Goal: Information Seeking & Learning: Learn about a topic

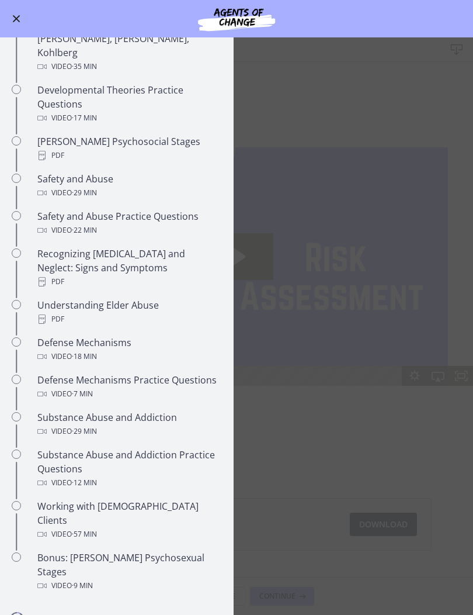
scroll to position [342, 0]
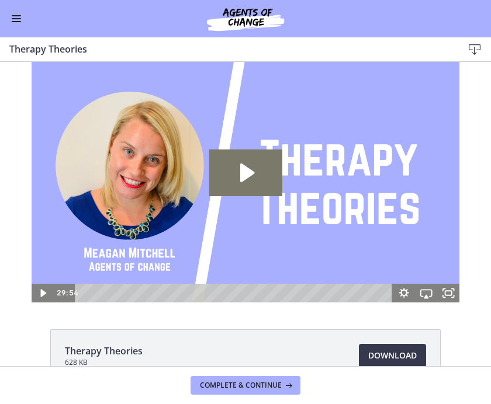
click at [258, 178] on icon "Play Video: cbe5iu9t4o1cl02sighg.mp4" at bounding box center [245, 173] width 73 height 47
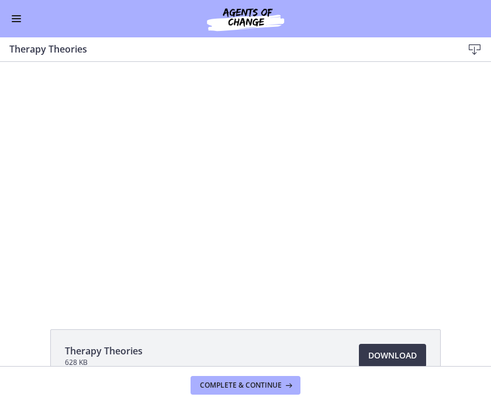
click at [40, 321] on div "Therapy Theories 628 KB Download Opens in a new window" at bounding box center [245, 214] width 491 height 304
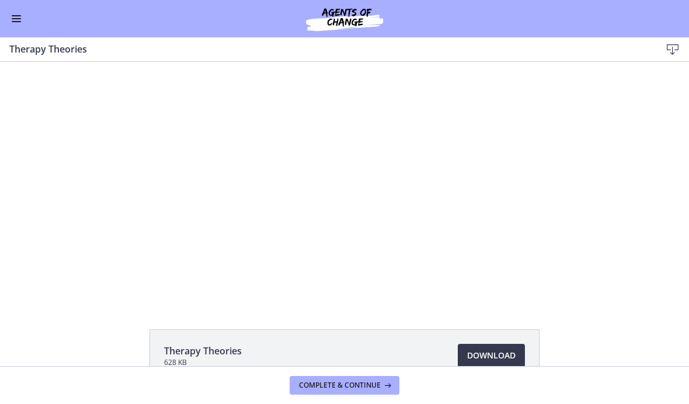
click at [342, 205] on div at bounding box center [345, 182] width 428 height 241
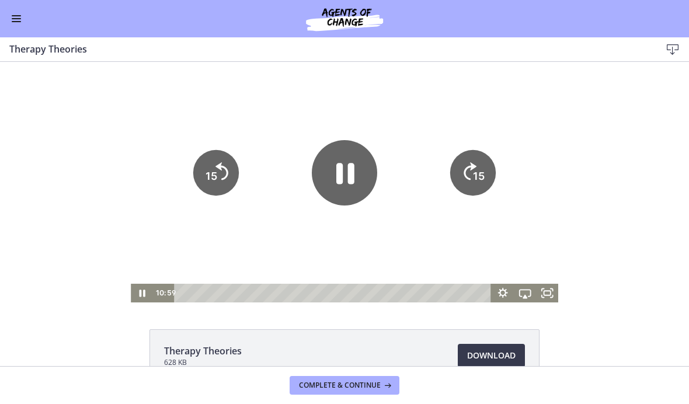
click at [338, 169] on icon "Pause" at bounding box center [346, 173] width 18 height 21
click at [344, 189] on icon "Play Video" at bounding box center [344, 172] width 65 height 65
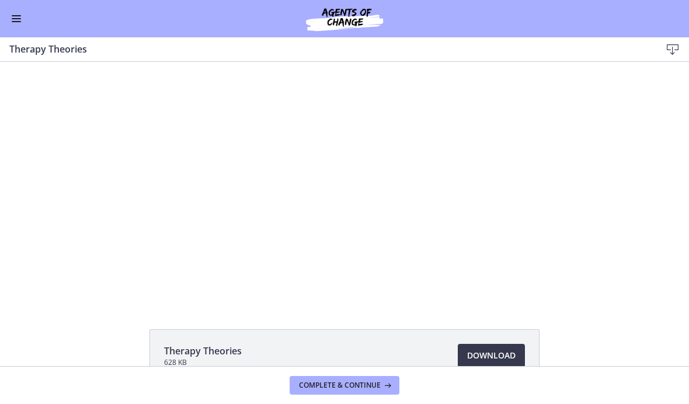
click at [356, 180] on div at bounding box center [345, 182] width 428 height 241
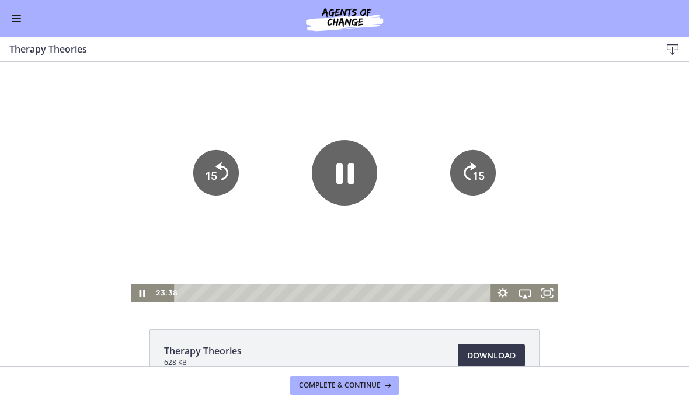
click at [344, 170] on icon "Pause" at bounding box center [344, 172] width 65 height 65
click at [356, 174] on icon "Play Video" at bounding box center [344, 172] width 65 height 65
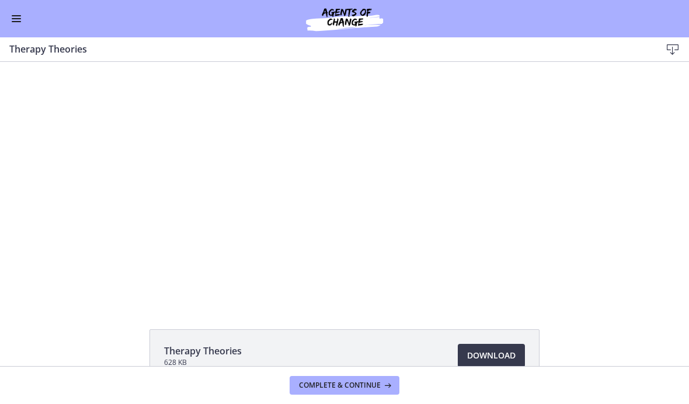
click at [304, 207] on div at bounding box center [345, 182] width 428 height 241
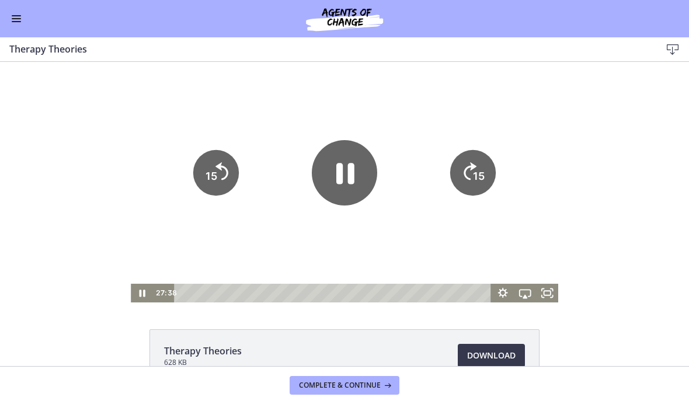
click at [329, 171] on icon "Pause" at bounding box center [344, 172] width 65 height 65
click at [339, 178] on icon "Play Video" at bounding box center [344, 173] width 19 height 26
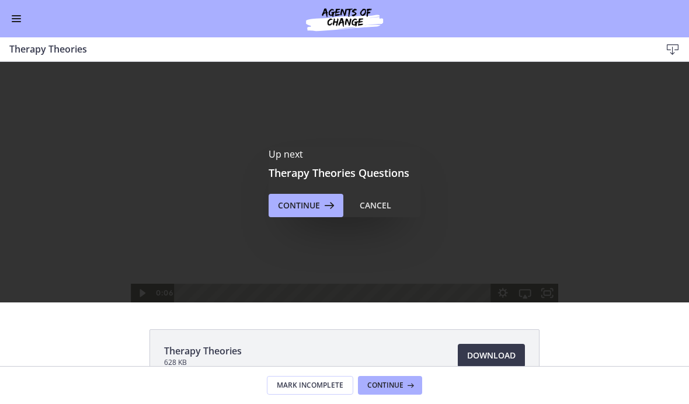
click at [23, 17] on button "Enable menu" at bounding box center [16, 19] width 14 height 14
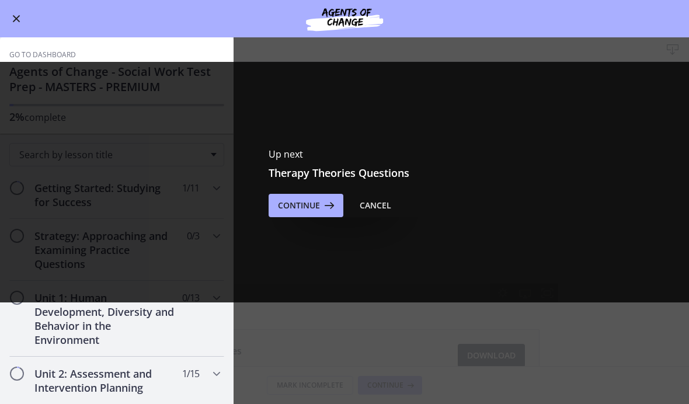
click at [387, 203] on div "Cancel" at bounding box center [376, 206] width 32 height 14
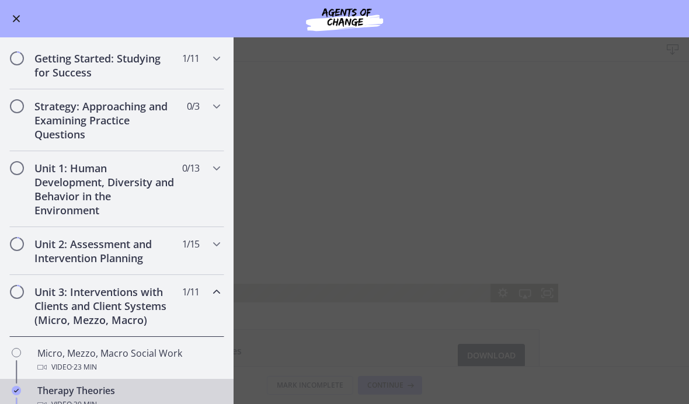
scroll to position [129, 0]
click at [178, 187] on div "Unit 1: Human Development, Diversity and Behavior in the Environment 0 / 13 Com…" at bounding box center [116, 190] width 215 height 76
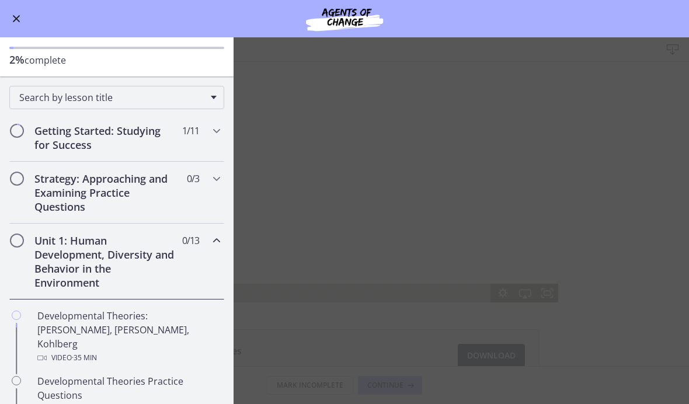
scroll to position [77, 0]
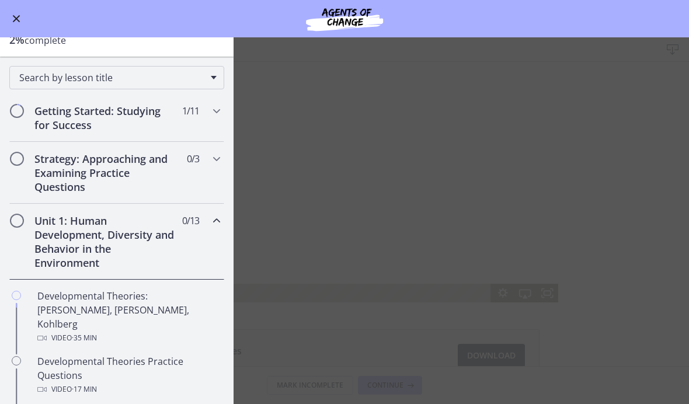
click at [212, 230] on div "Unit 1: Human Development, Diversity and Behavior in the Environment 0 / 13 Com…" at bounding box center [116, 242] width 215 height 76
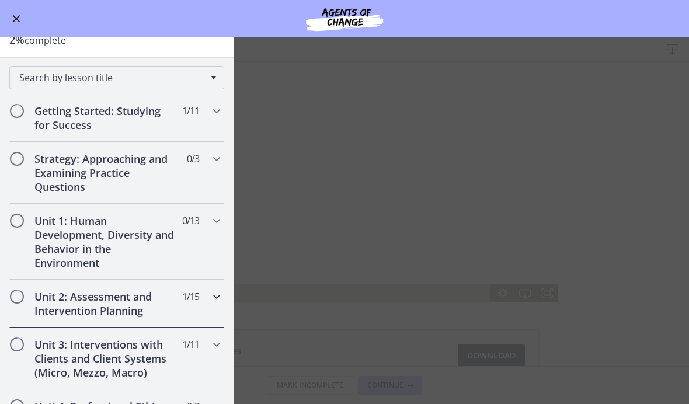
click at [198, 307] on div "Unit 2: Assessment and Intervention Planning 1 / 15 Completed" at bounding box center [116, 304] width 215 height 48
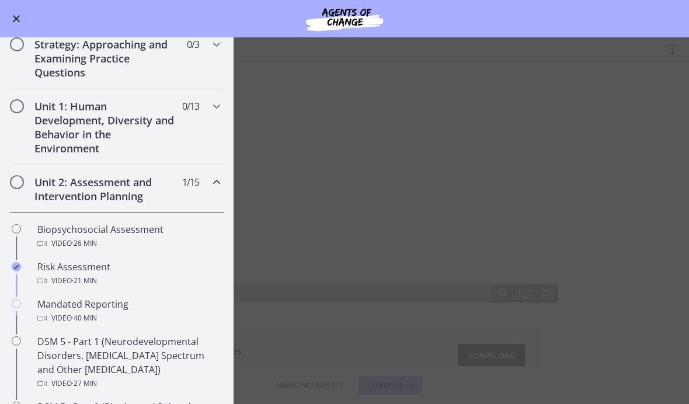
scroll to position [193, 0]
click at [207, 180] on div "Unit 2: Assessment and Intervention Planning 1 / 15 Completed" at bounding box center [116, 188] width 215 height 48
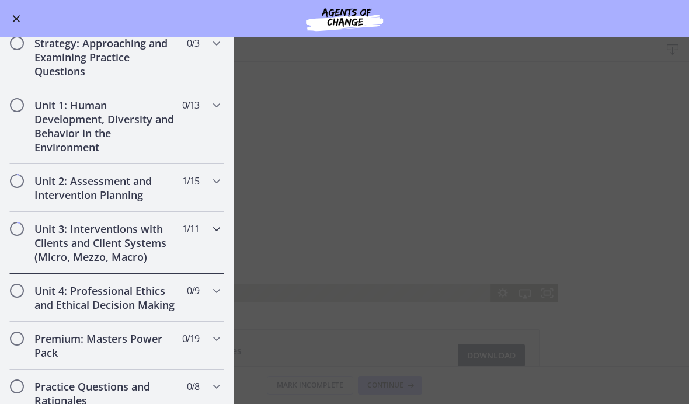
click at [205, 244] on div "Unit 3: Interventions with Clients and Client Systems (Micro, Mezzo, Macro) 1 /…" at bounding box center [116, 243] width 215 height 62
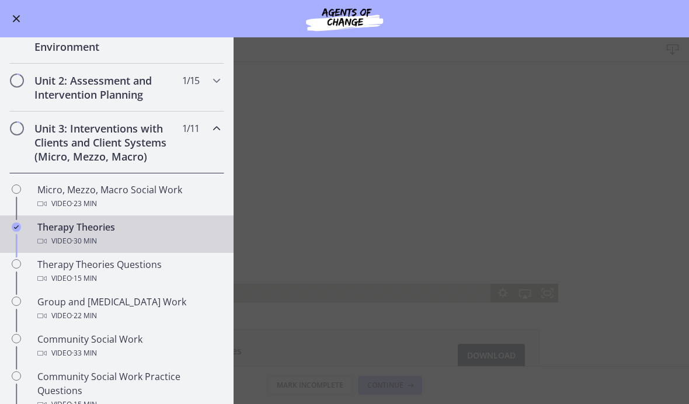
scroll to position [294, 0]
click at [140, 269] on div "Therapy Theories Questions Video · 15 min" at bounding box center [128, 270] width 182 height 28
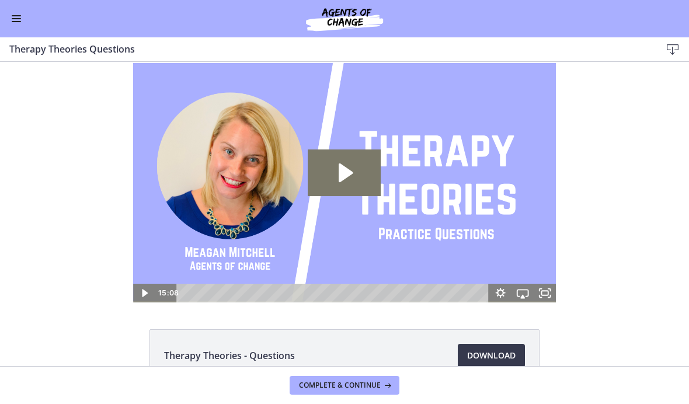
click at [360, 179] on icon "Play Video: cbe5kl9t4o1cl02sigig.mp4" at bounding box center [344, 173] width 73 height 47
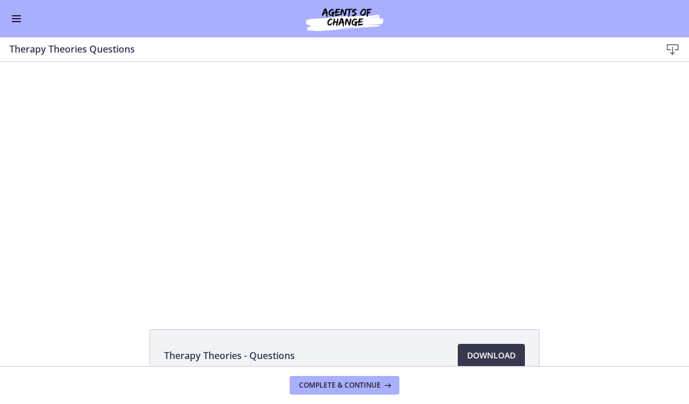
click at [323, 213] on div at bounding box center [344, 182] width 423 height 241
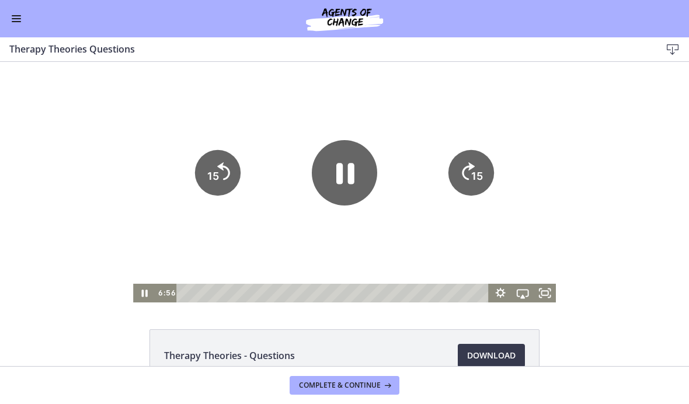
click at [330, 183] on icon "Pause" at bounding box center [344, 172] width 65 height 65
click at [351, 169] on icon "Play Video" at bounding box center [344, 172] width 65 height 65
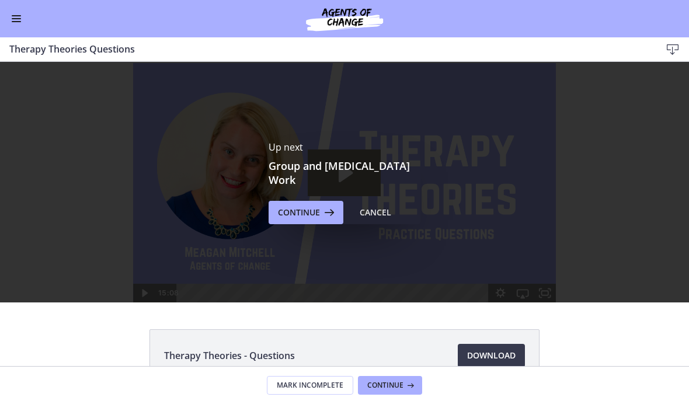
click at [21, 15] on button "Enable menu" at bounding box center [16, 19] width 14 height 14
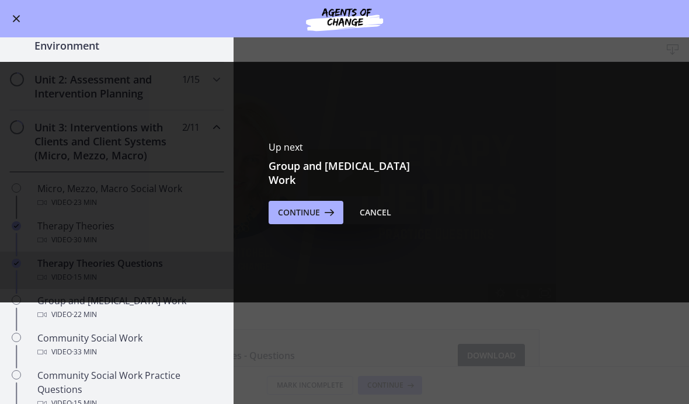
click at [390, 219] on div "Cancel" at bounding box center [376, 213] width 32 height 14
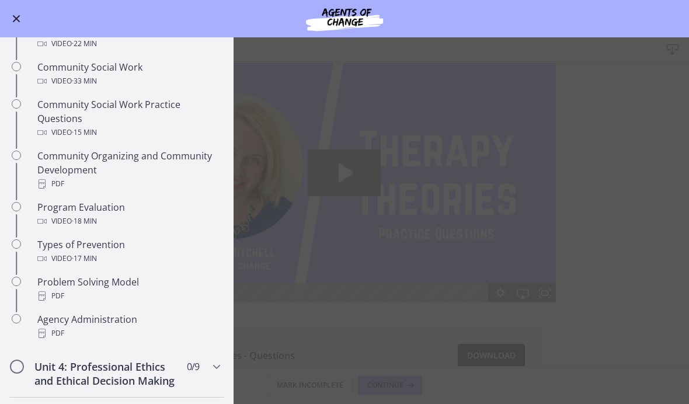
scroll to position [567, 0]
click at [311, 240] on main "Therapy Theories Questions Download Enable fullscreen Therapy Theories - Questi…" at bounding box center [344, 220] width 689 height 367
click at [10, 23] on button "Enable menu" at bounding box center [16, 19] width 14 height 14
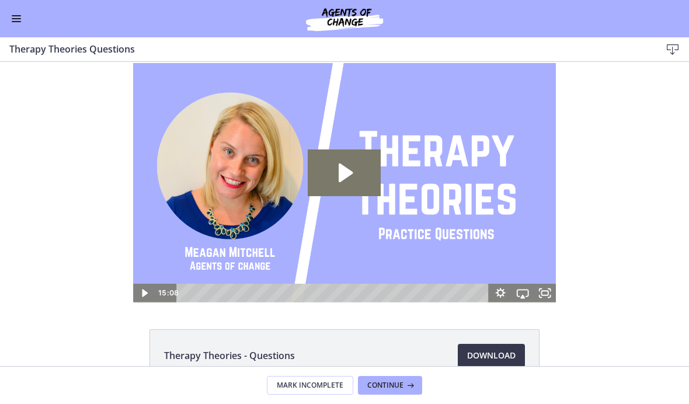
scroll to position [475, 0]
